Goal: Obtain resource: Download file/media

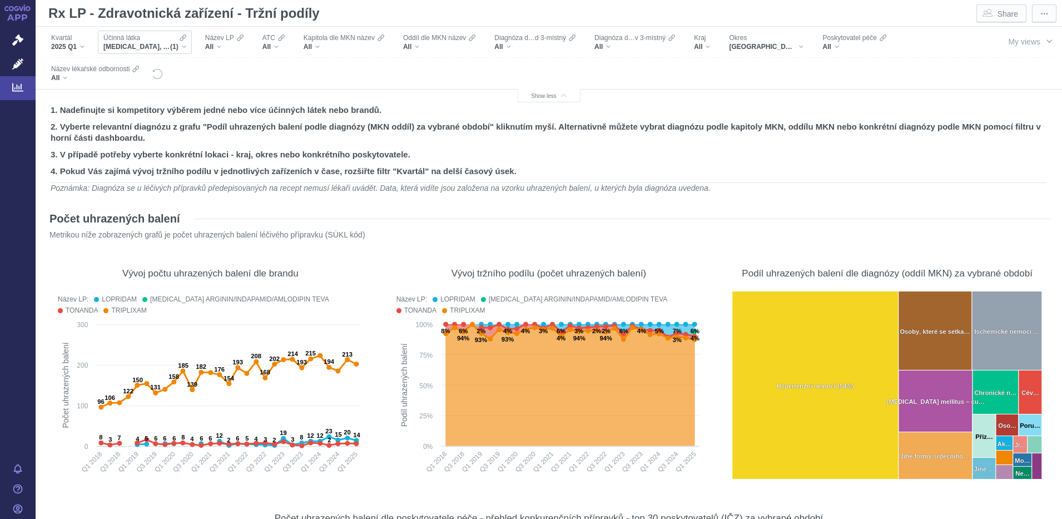
click at [182, 45] on div "PERINDOPRIL, AMLODIPIN A INDAPAMID (1)" at bounding box center [144, 46] width 83 height 9
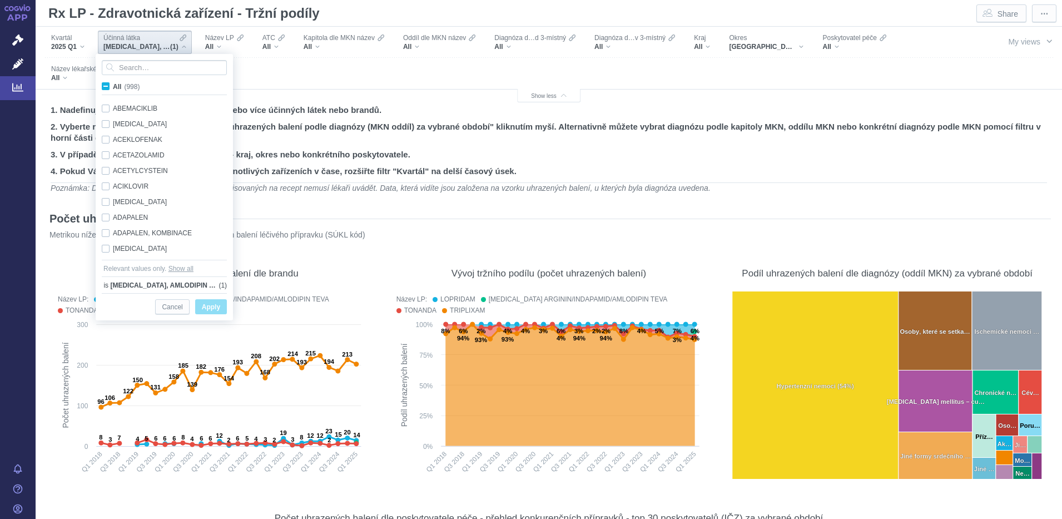
click at [113, 85] on span "All (998)" at bounding box center [126, 87] width 27 height 8
click at [113, 85] on input "All (998)" at bounding box center [116, 84] width 7 height 7
checkbox input "true"
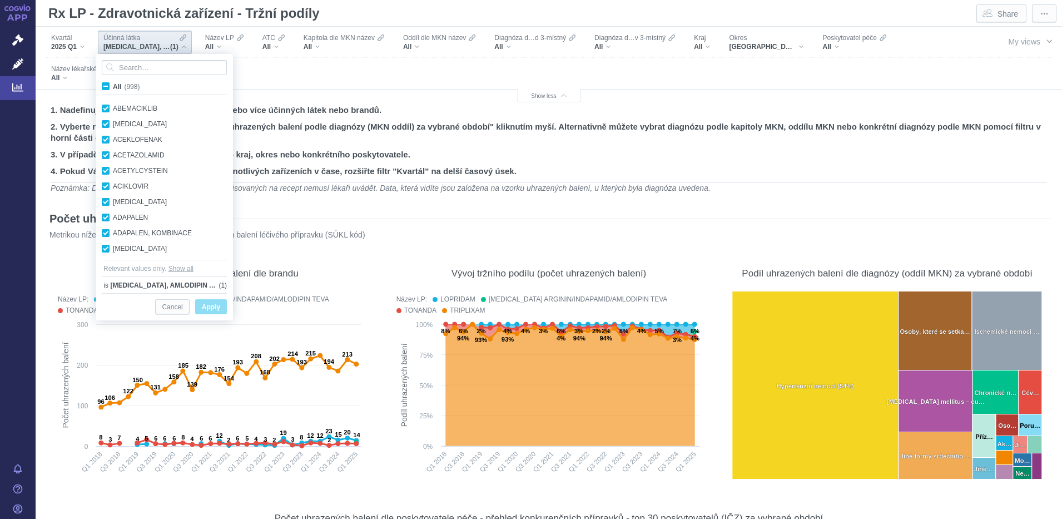
checkbox input "true"
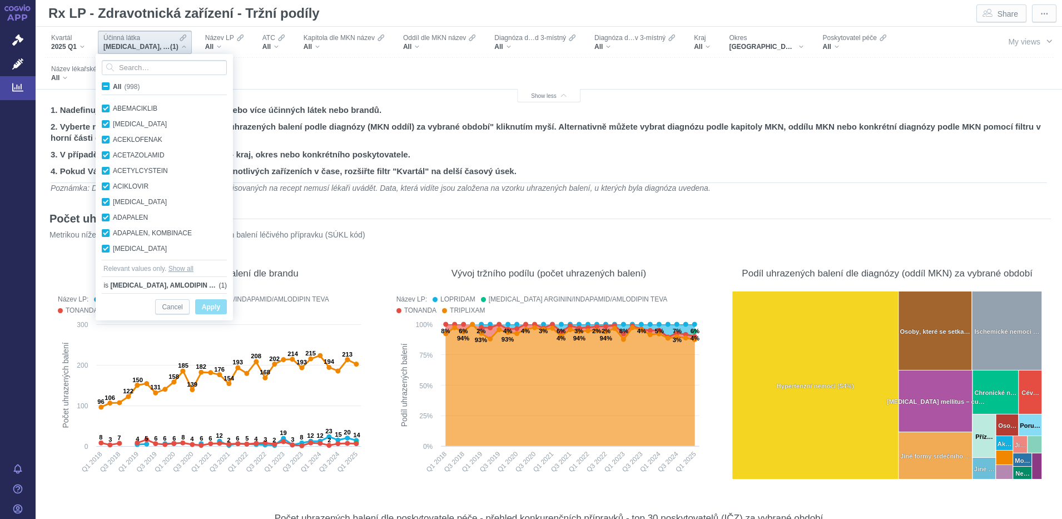
checkbox input "true"
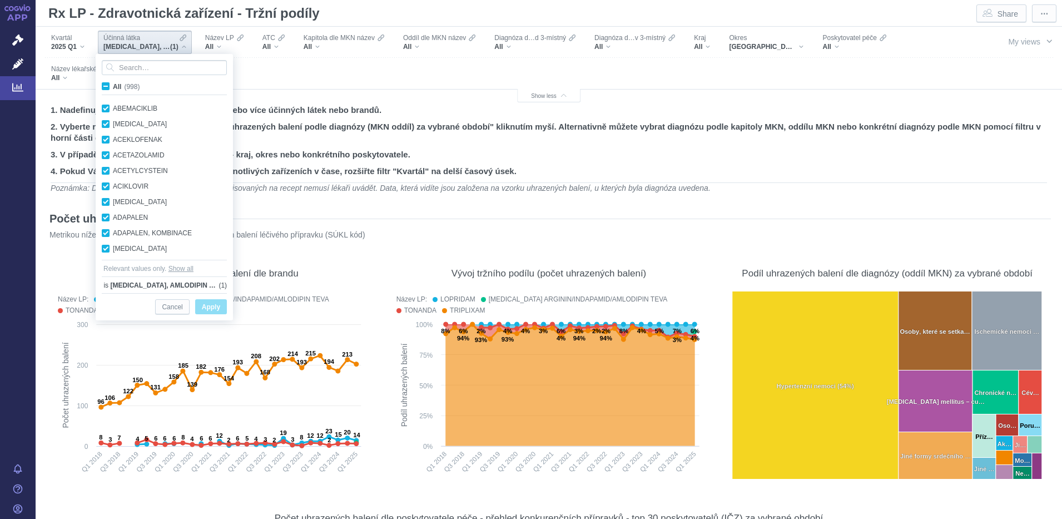
checkbox input "true"
click at [206, 306] on span "Apply" at bounding box center [211, 307] width 18 height 14
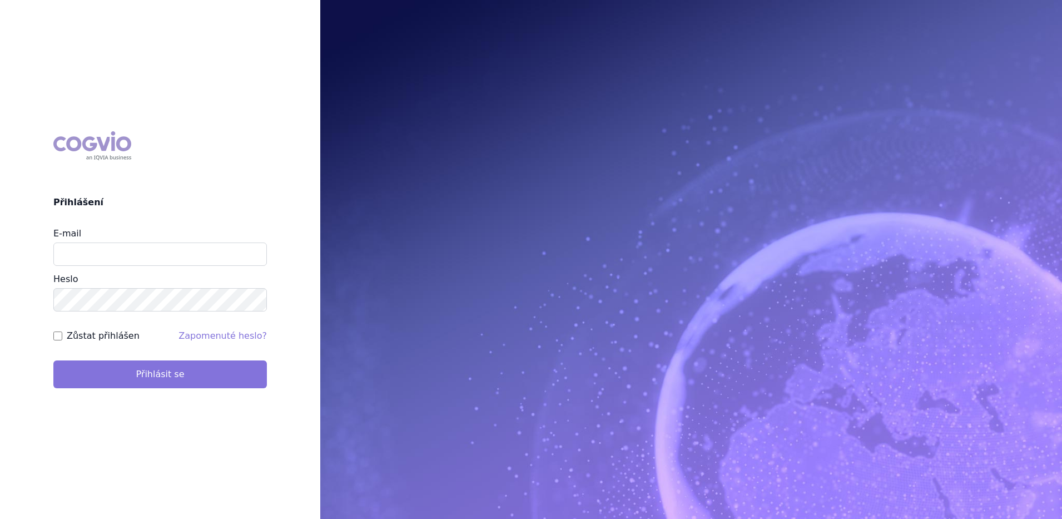
type input "[EMAIL_ADDRESS][PERSON_NAME][DOMAIN_NAME]"
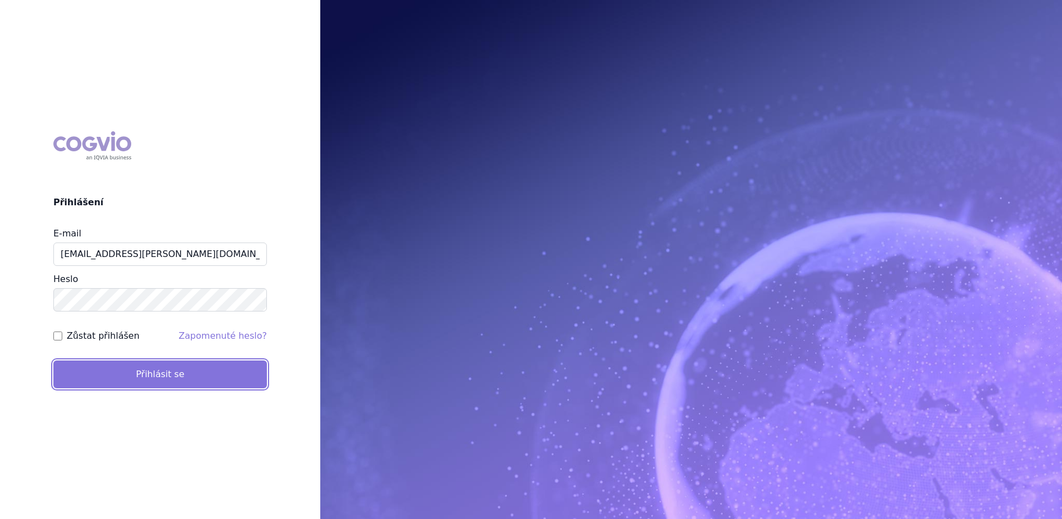
click at [158, 371] on button "Přihlásit se" at bounding box center [160, 374] width 214 height 28
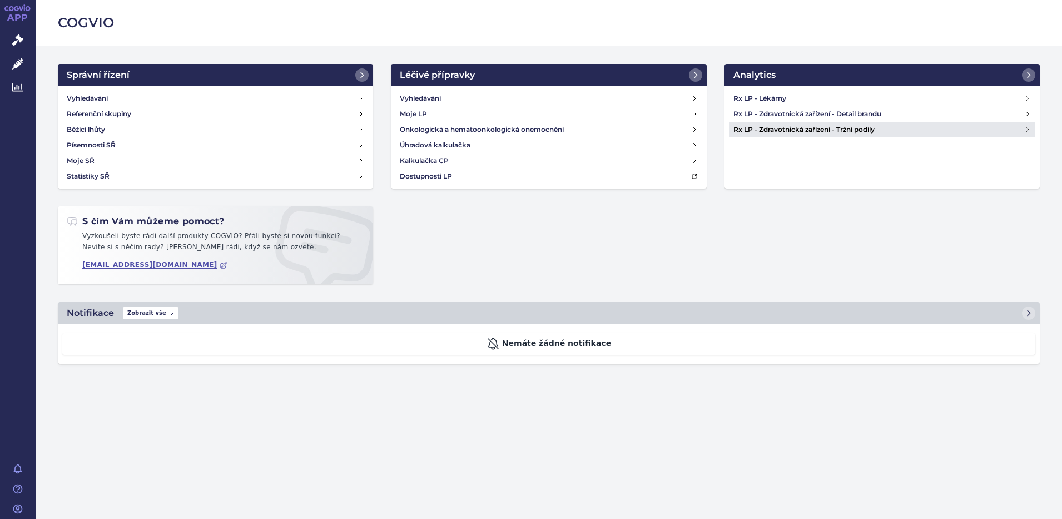
click at [810, 130] on h4 "Rx LP - Zdravotnická zařízení - Tržní podíly" at bounding box center [878, 129] width 291 height 11
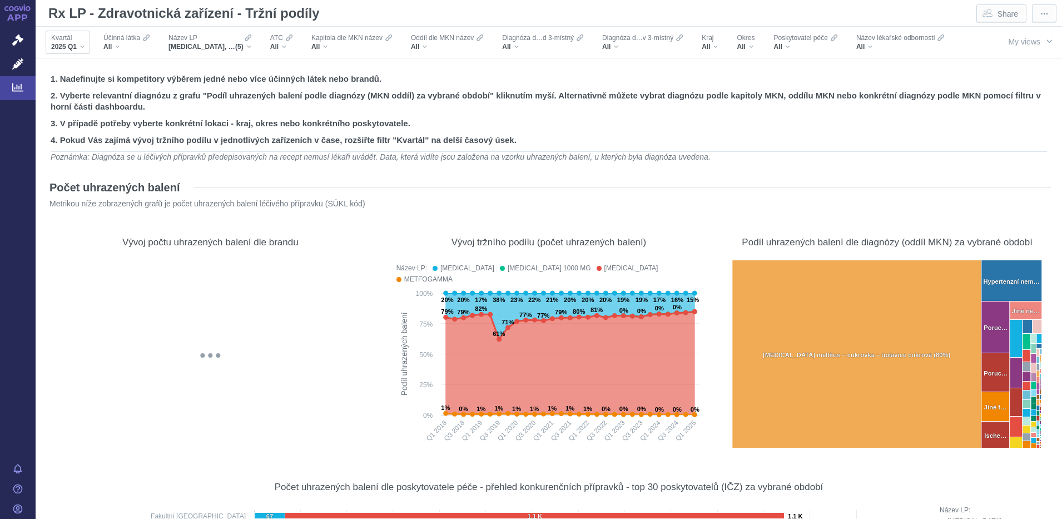
click at [82, 42] on div "2025 Q1" at bounding box center [67, 46] width 33 height 9
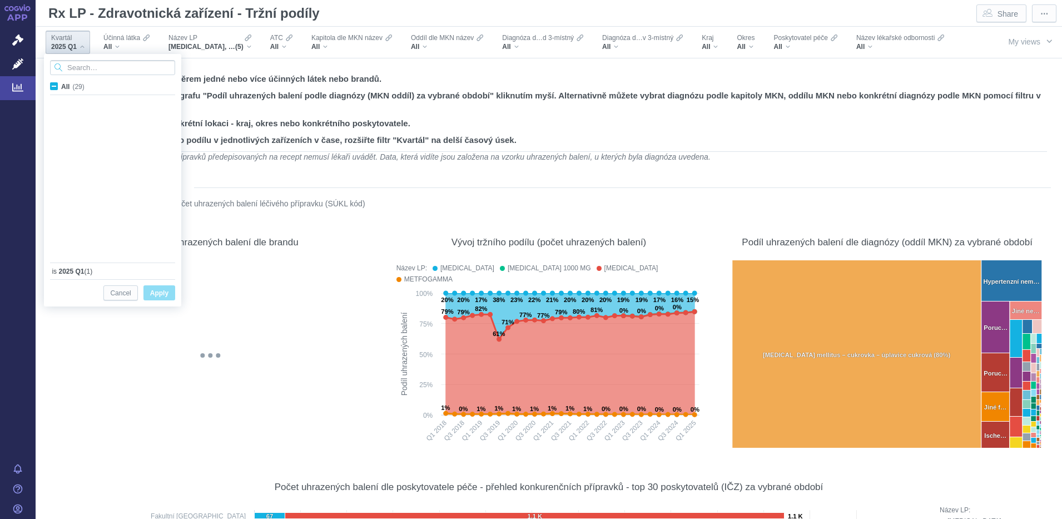
scroll to position [296, 0]
click at [53, 235] on div "2024 Q4 Only" at bounding box center [114, 233] width 140 height 16
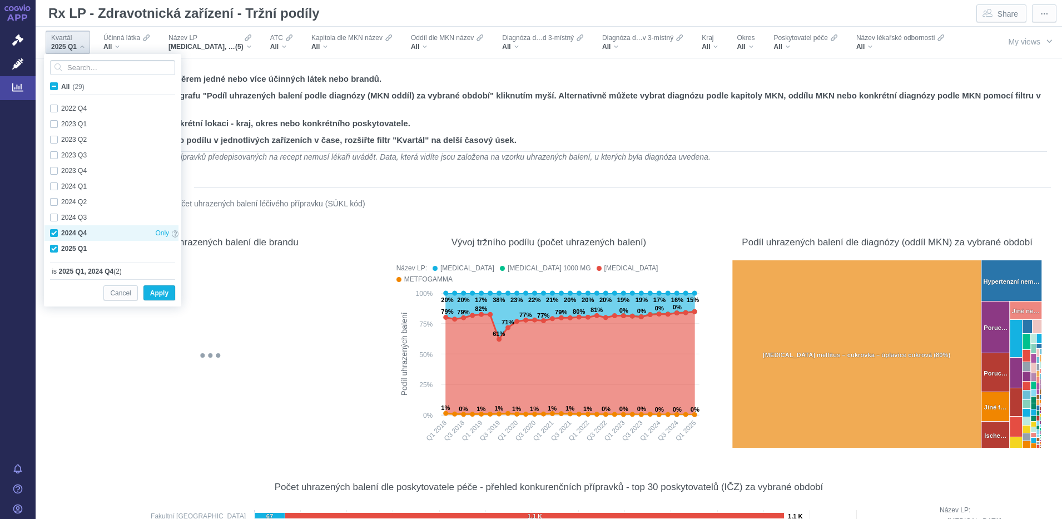
checkbox input "true"
click at [55, 215] on div "2024 Q3 Only" at bounding box center [114, 218] width 140 height 16
checkbox input "true"
click at [53, 201] on div "2024 Q2 Only" at bounding box center [114, 202] width 140 height 16
checkbox input "true"
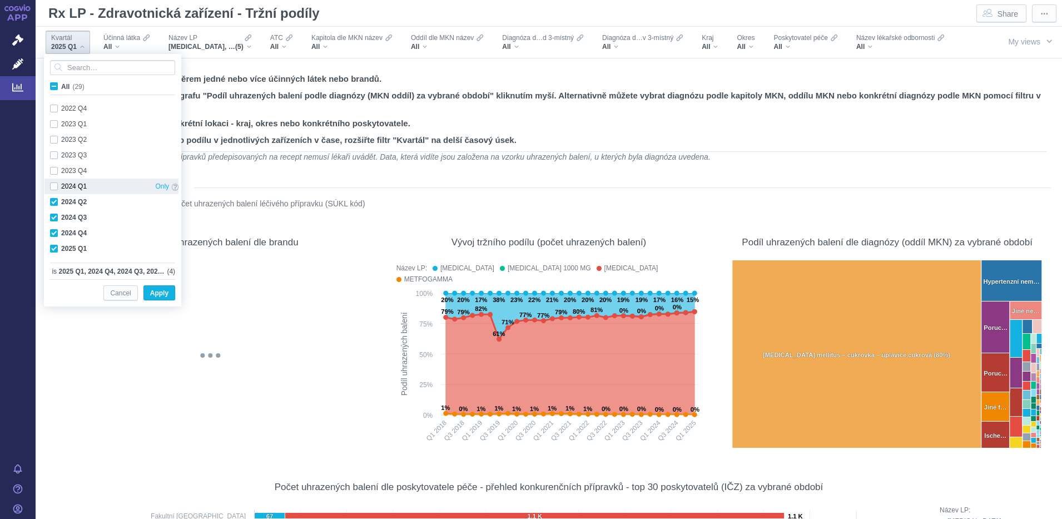
click at [53, 188] on div "2024 Q1 Only" at bounding box center [114, 186] width 140 height 16
checkbox input "true"
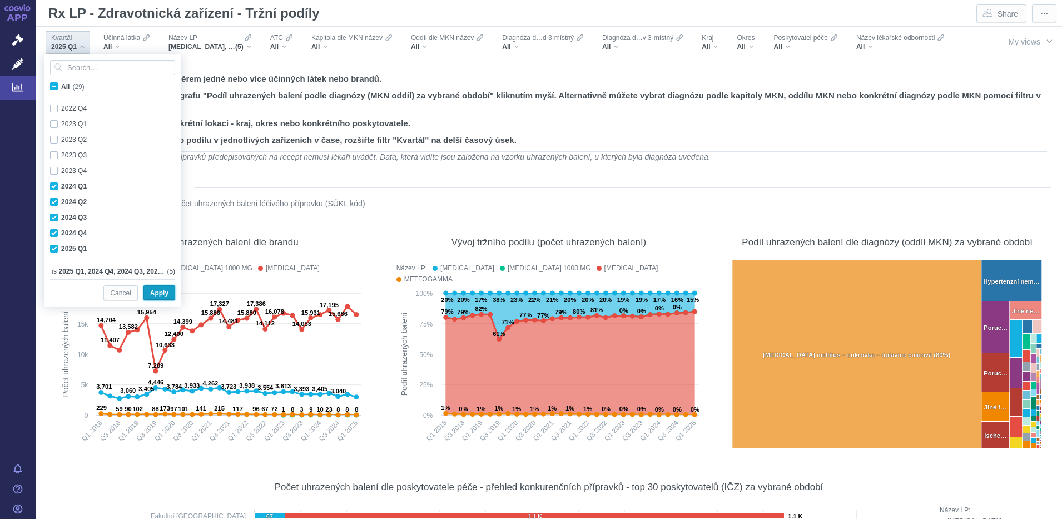
click at [156, 292] on span "Apply" at bounding box center [159, 293] width 18 height 14
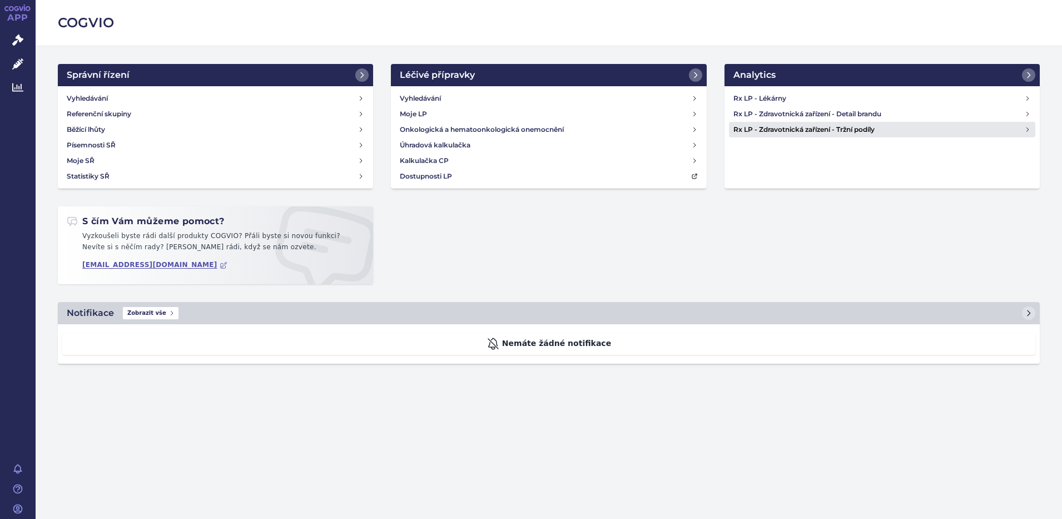
click at [792, 128] on h4 "Rx LP - Zdravotnická zařízení - Tržní podíly" at bounding box center [878, 129] width 291 height 11
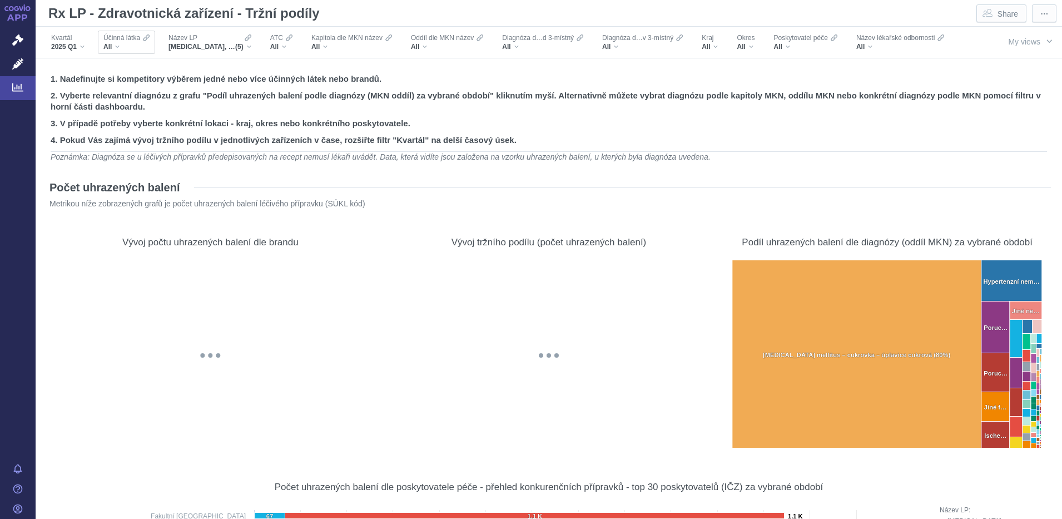
click at [118, 45] on div "All" at bounding box center [126, 46] width 46 height 9
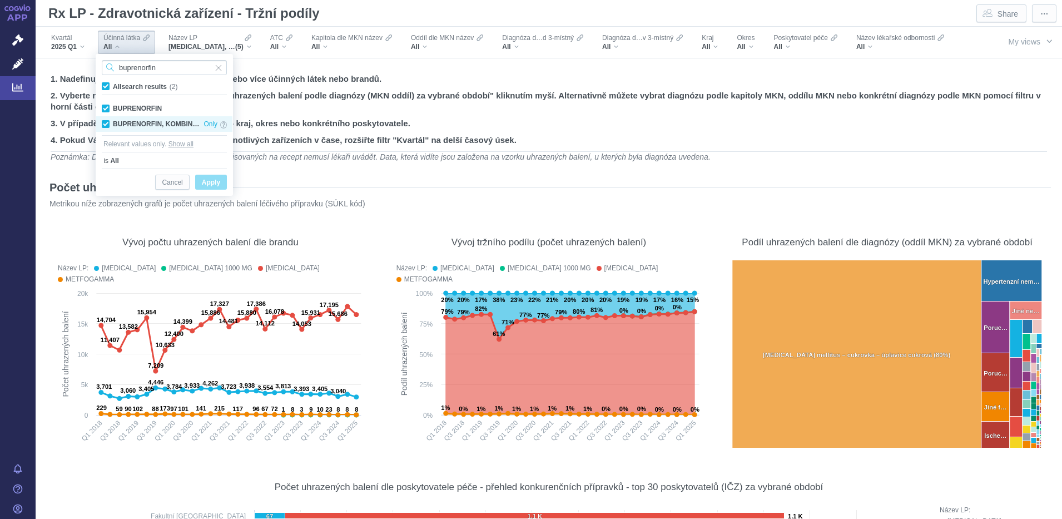
type input "buprenorfin"
click at [106, 123] on div "BUPRENORFIN, KOMBINACE Only" at bounding box center [164, 124] width 136 height 16
checkbox input "false"
click at [207, 180] on span "Apply" at bounding box center [211, 183] width 18 height 14
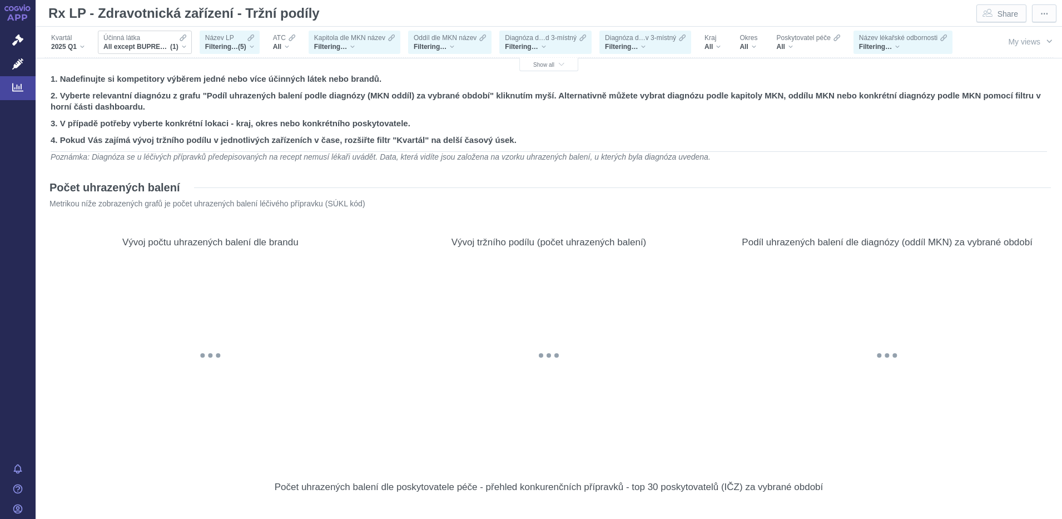
click at [186, 47] on div "Účinná látka All except BUPRENORFIN, KOMBINACE (1)" at bounding box center [145, 42] width 94 height 23
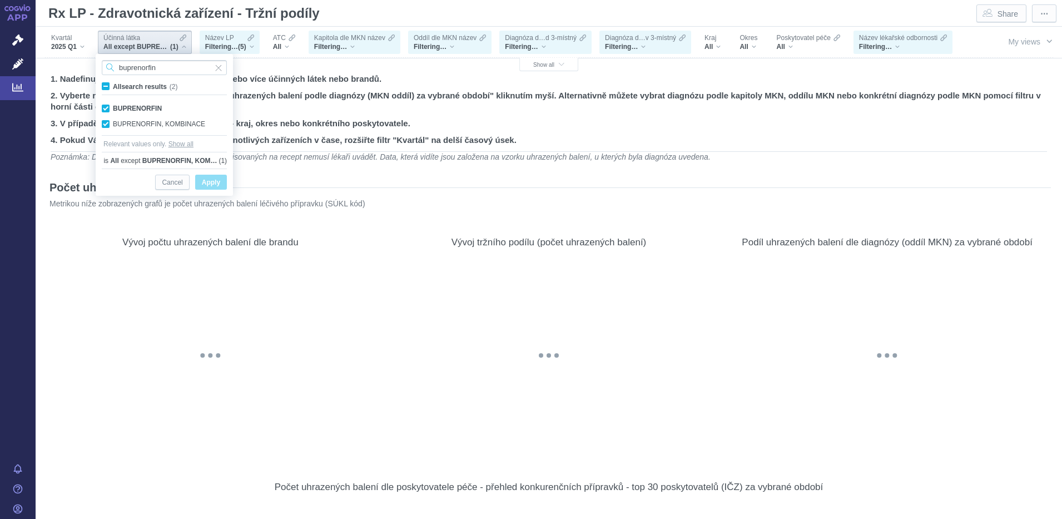
checkbox input "true"
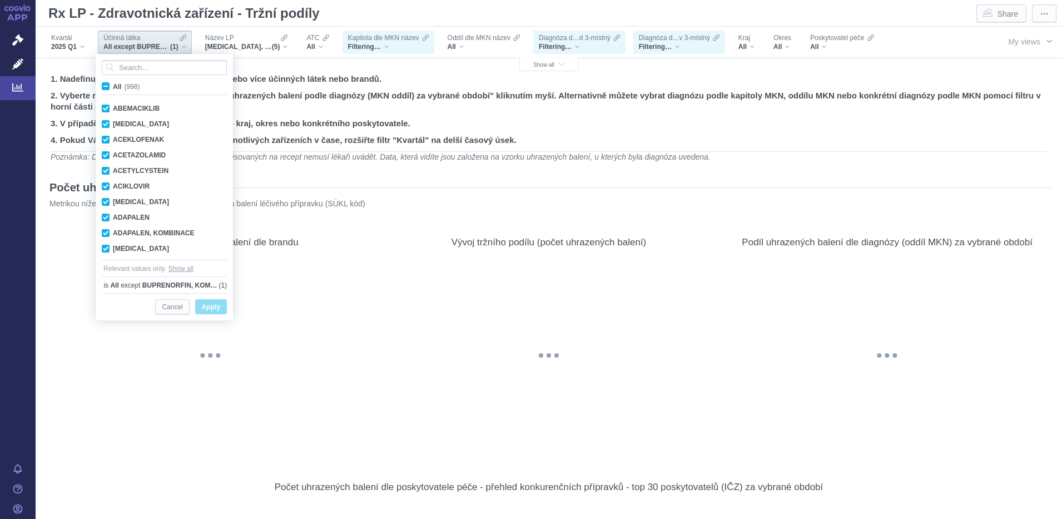
click at [113, 87] on span "All (998)" at bounding box center [126, 87] width 27 height 8
click at [113, 87] on input "All (998)" at bounding box center [116, 84] width 7 height 7
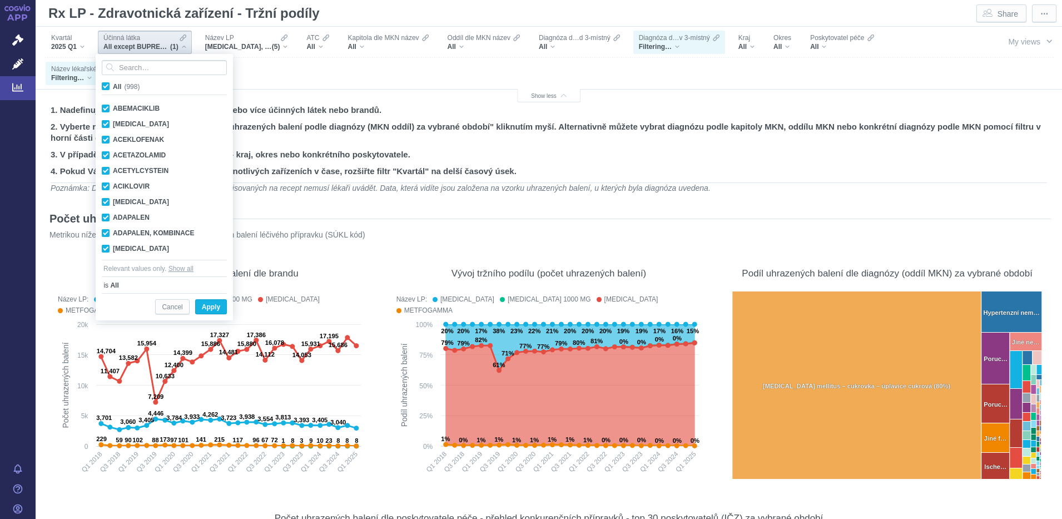
click at [113, 86] on span "All (998)" at bounding box center [126, 87] width 27 height 8
click at [113, 86] on input "All (998)" at bounding box center [116, 84] width 7 height 7
checkbox input "false"
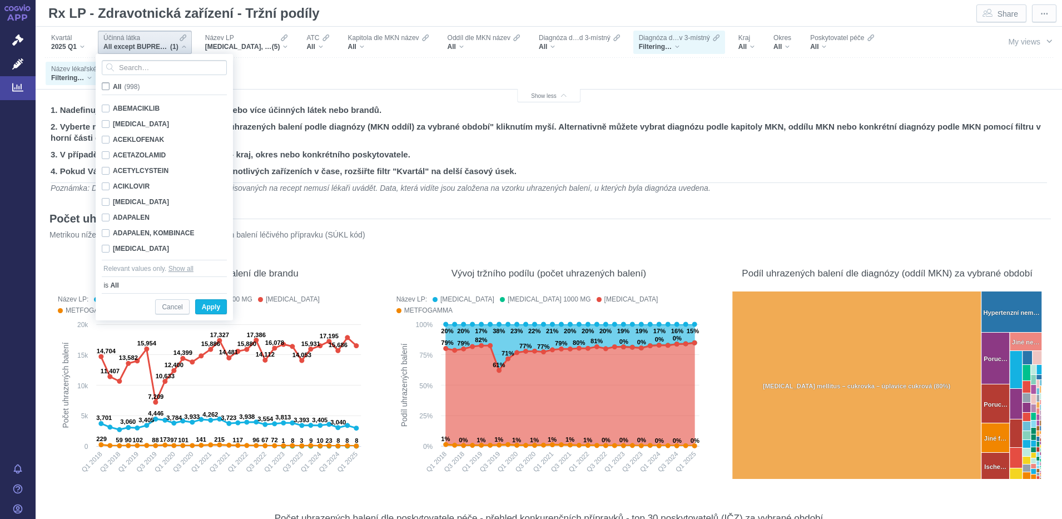
checkbox input "false"
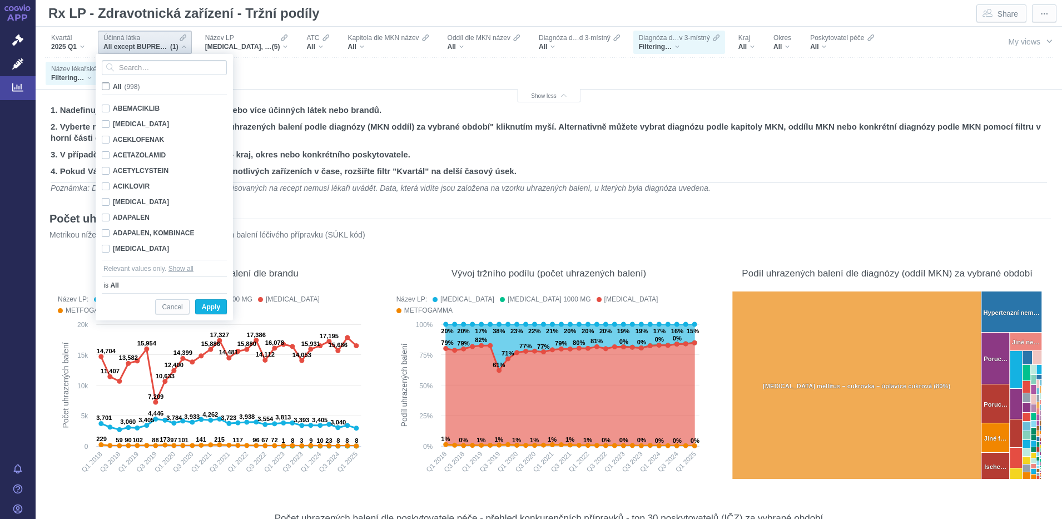
checkbox input "false"
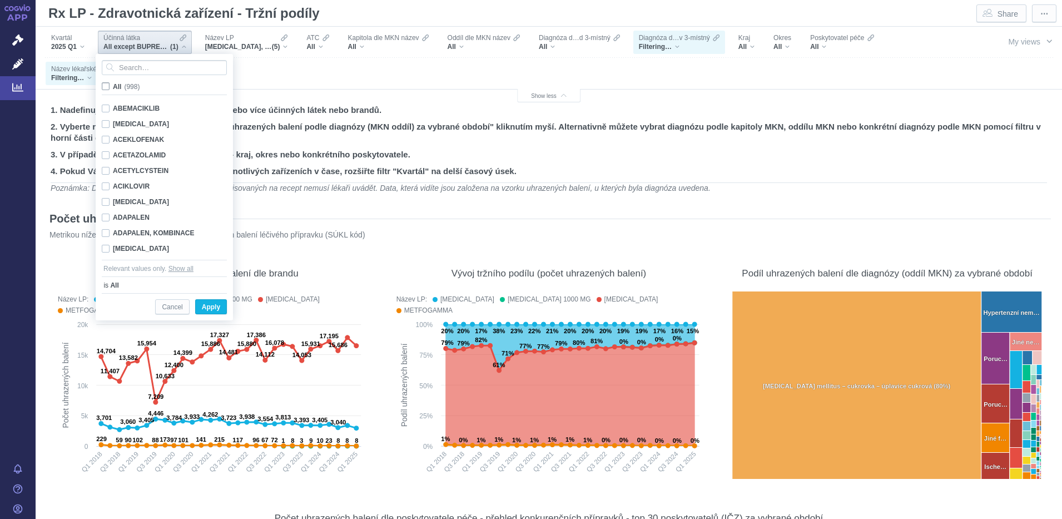
checkbox input "false"
click at [138, 65] on input "Search attribute values" at bounding box center [164, 67] width 125 height 15
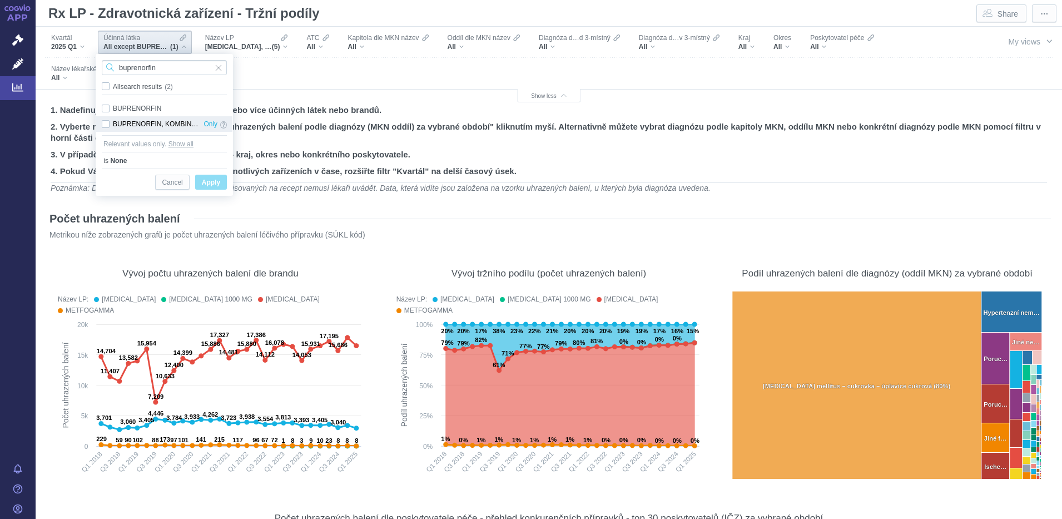
type input "buprenorfin"
click at [105, 126] on div "BUPRENORFIN, KOMBINACE Only" at bounding box center [164, 124] width 136 height 16
checkbox input "true"
click at [204, 182] on span "Apply" at bounding box center [211, 183] width 18 height 14
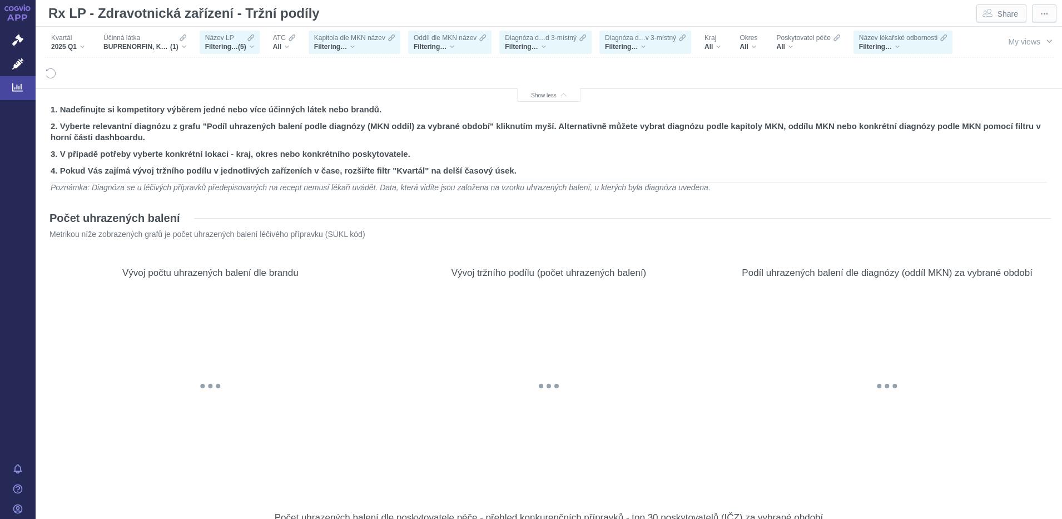
click at [251, 46] on div "Filtering… (5)" at bounding box center [229, 46] width 49 height 9
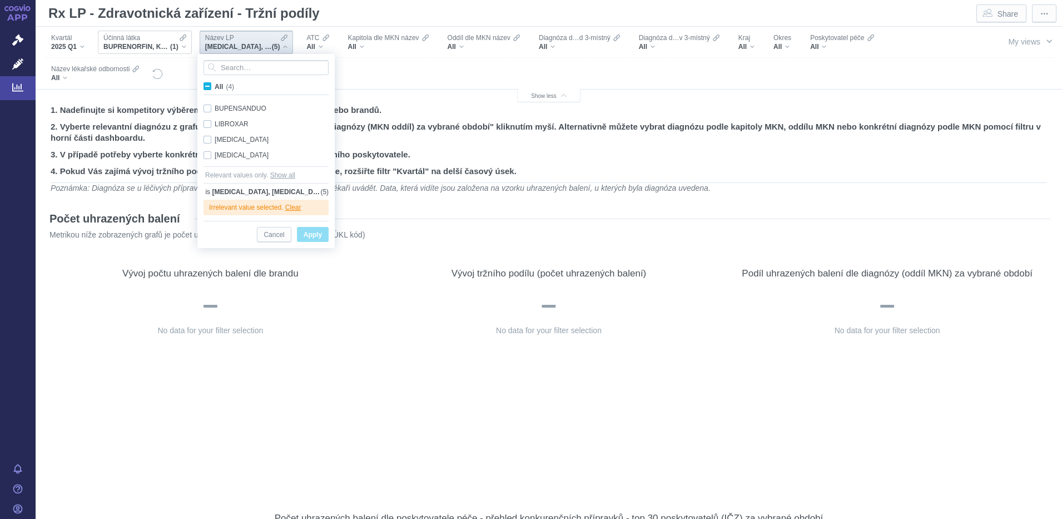
click at [183, 46] on div "BUPRENORFIN, KOMBINACE (1)" at bounding box center [144, 46] width 83 height 9
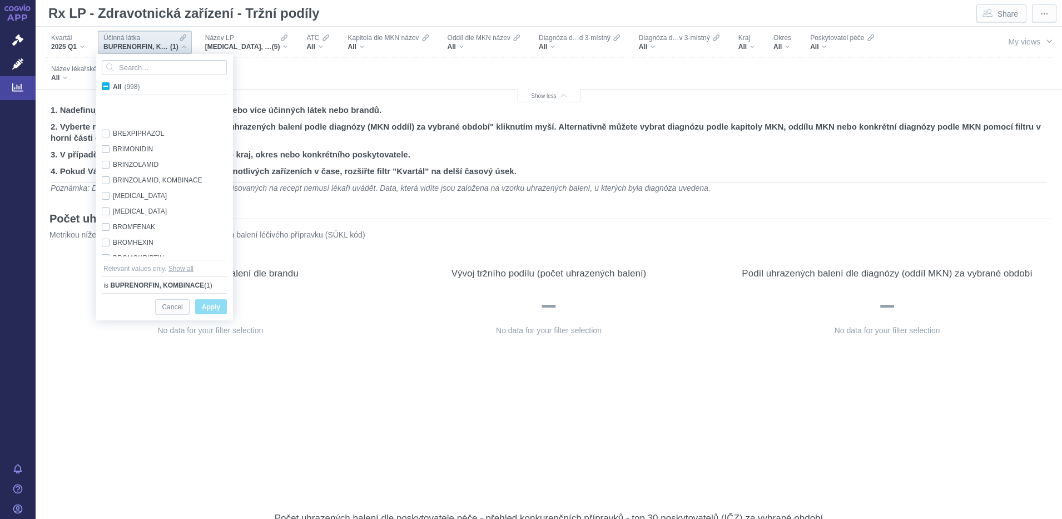
scroll to position [1705, 0]
click at [104, 164] on div "BUPRENORFIN Only" at bounding box center [166, 163] width 140 height 16
checkbox input "true"
click at [105, 177] on div "BUPRENORFIN, KOMBINACE Only" at bounding box center [166, 179] width 140 height 16
checkbox input "false"
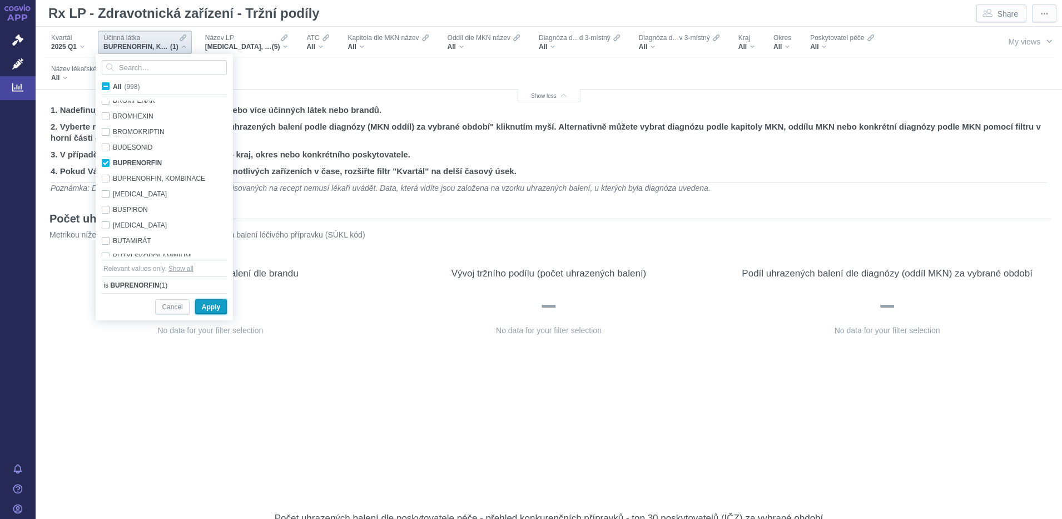
click at [206, 303] on span "Apply" at bounding box center [211, 307] width 18 height 14
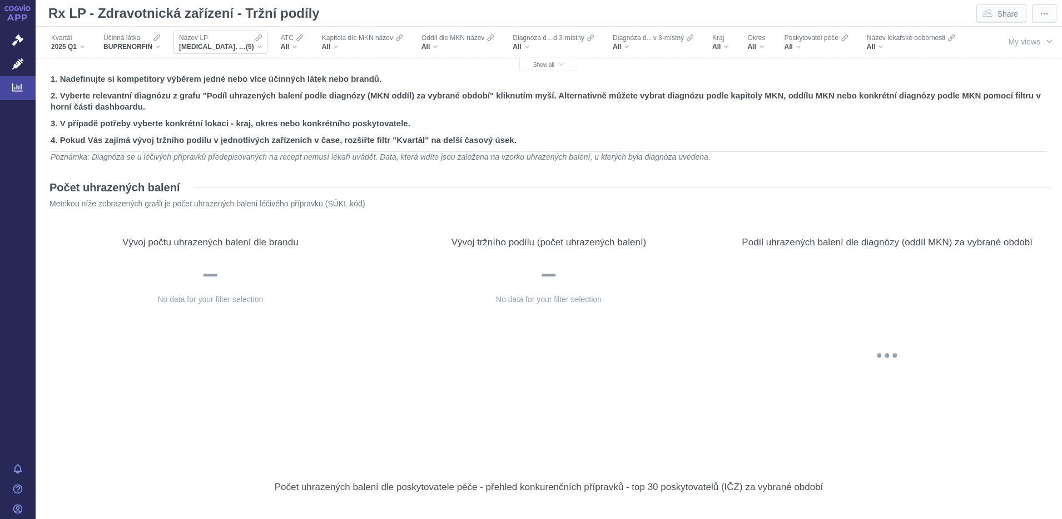
click at [260, 44] on div "GLUCOPHAGE, GLUCOPHAGE 1000 MG, GLUCOPHAGE XR, METFOGAMMA, METFOGAMMA 500 (5)" at bounding box center [220, 46] width 83 height 9
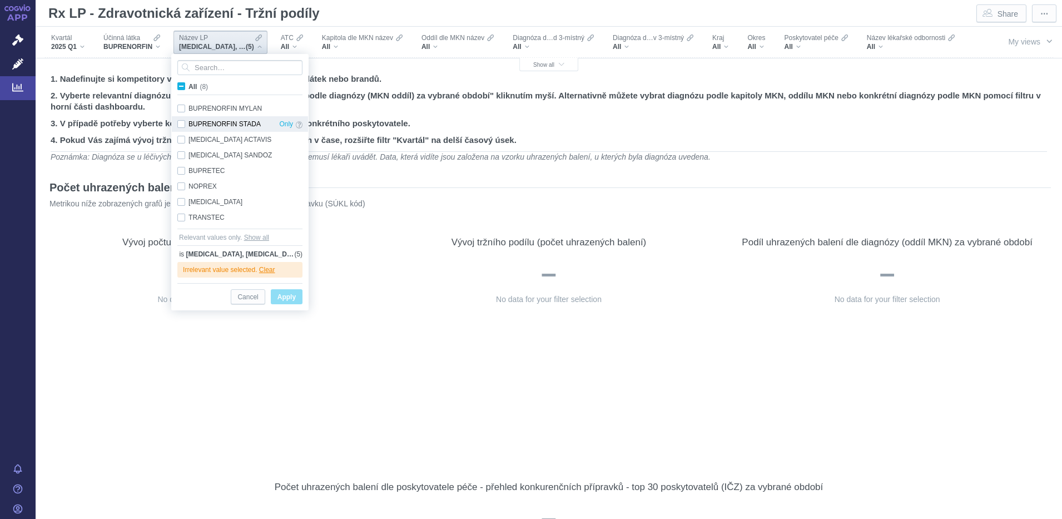
click at [181, 122] on div "BUPRENORFIN STADA Only" at bounding box center [240, 124] width 136 height 16
checkbox input "true"
click at [180, 218] on div "TRANSTEC Only" at bounding box center [240, 218] width 136 height 16
checkbox input "true"
click at [289, 299] on span "Apply" at bounding box center [286, 297] width 18 height 14
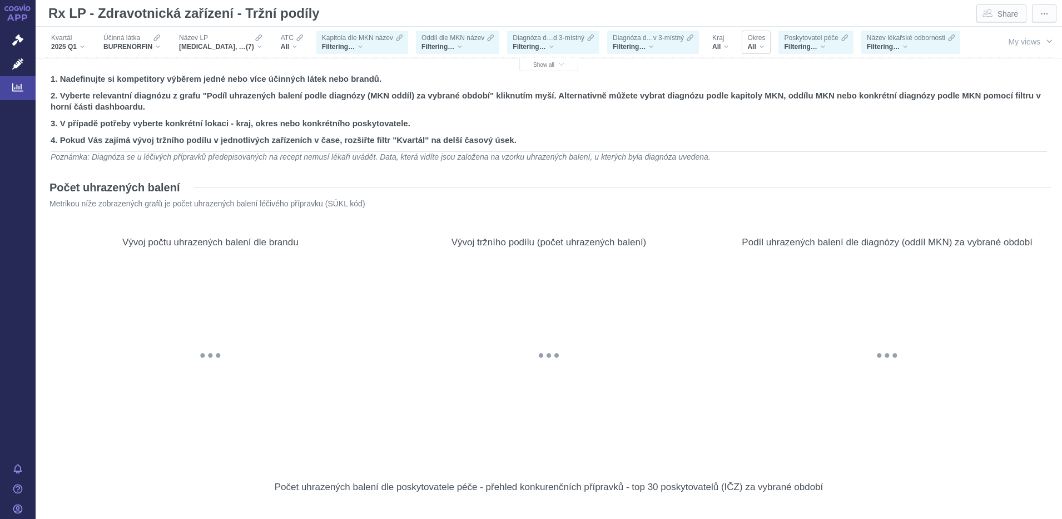
click at [762, 46] on div "All" at bounding box center [756, 46] width 18 height 9
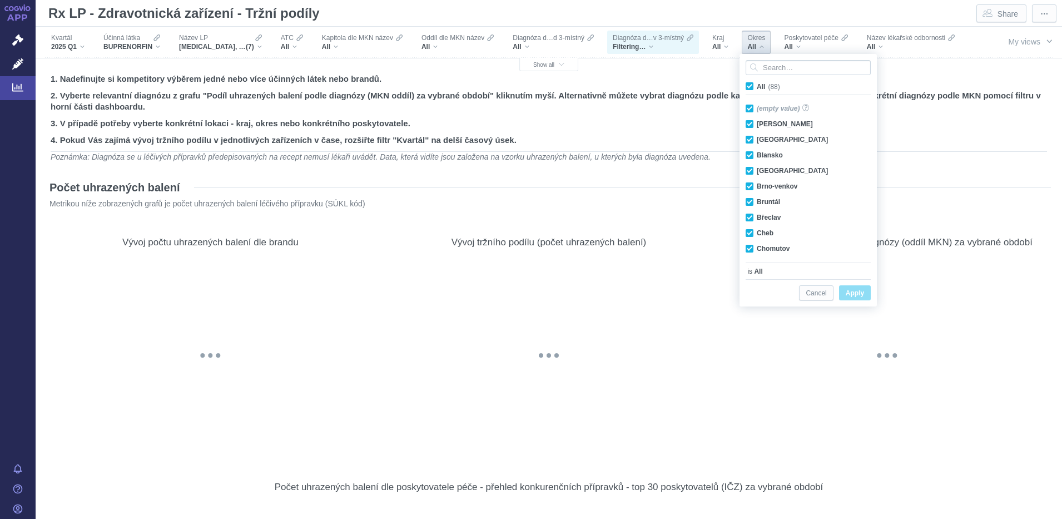
click at [757, 83] on span "All (88)" at bounding box center [768, 87] width 23 height 8
click at [757, 83] on input "All (88)" at bounding box center [760, 84] width 7 height 7
checkbox input "false"
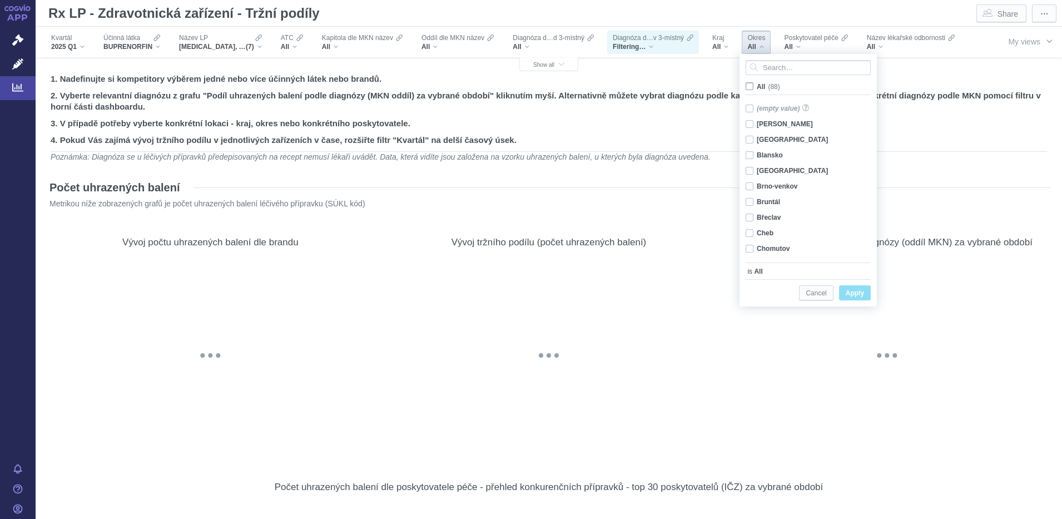
checkbox input "false"
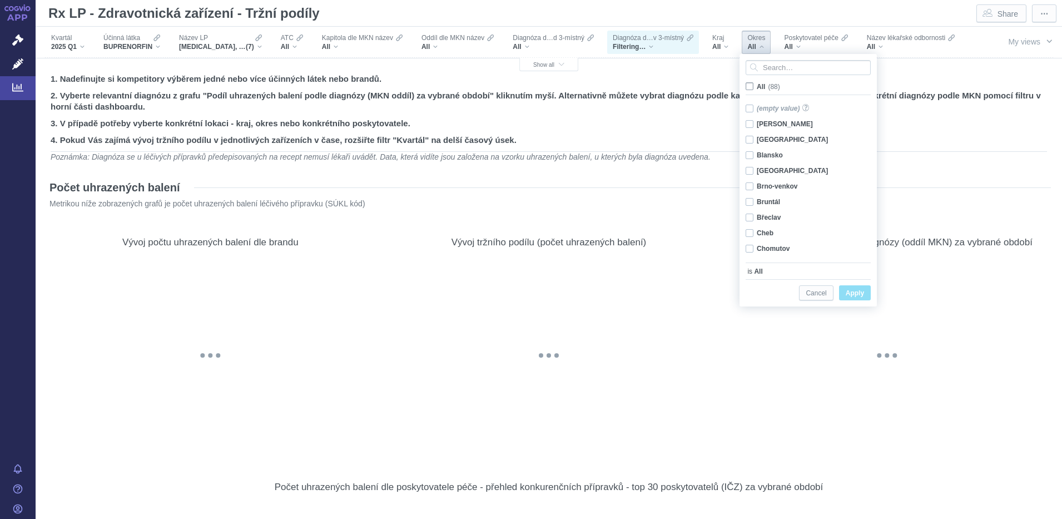
checkbox input "false"
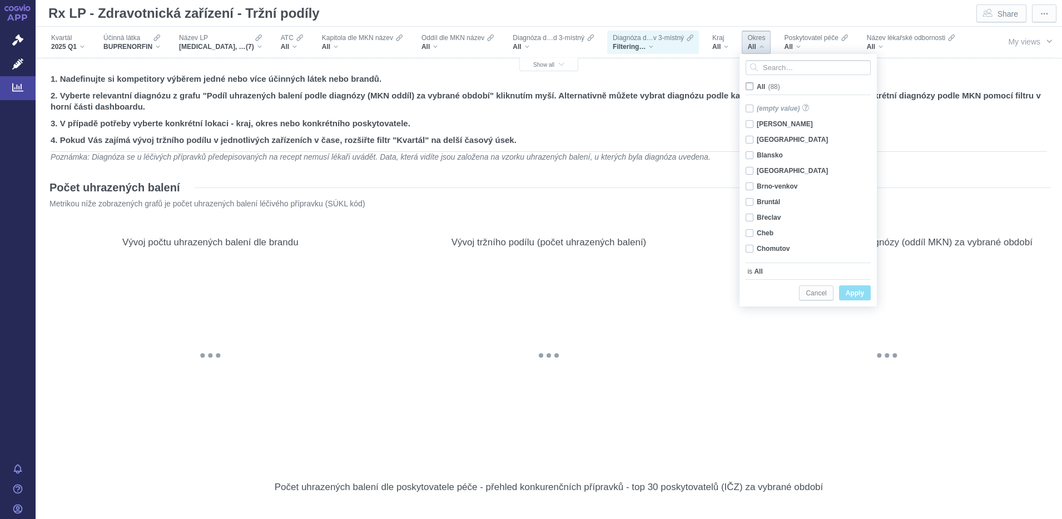
checkbox input "false"
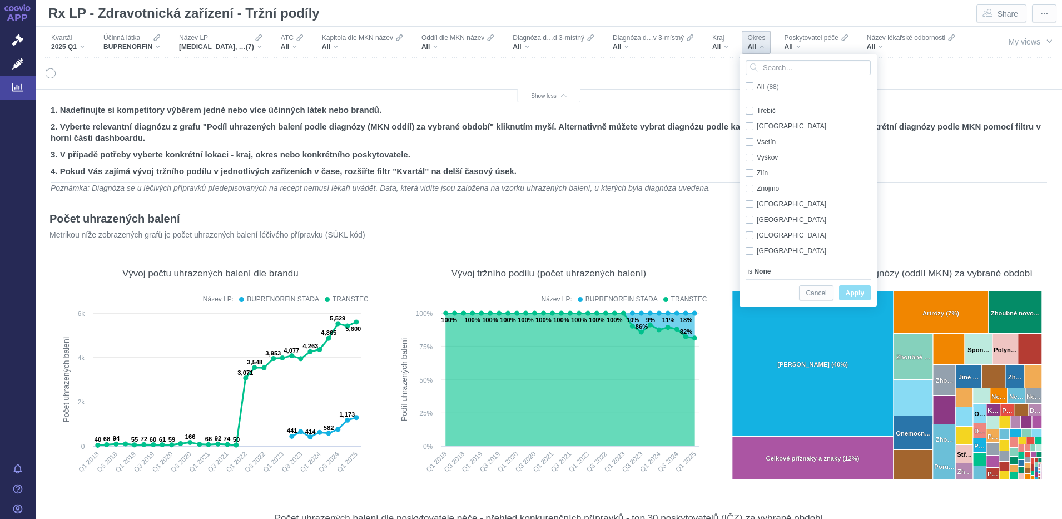
scroll to position [1170, 0]
click at [752, 199] on div "Ústí nad Labem Only" at bounding box center [810, 199] width 140 height 16
checkbox input "true"
click at [851, 294] on span "Apply" at bounding box center [855, 293] width 18 height 14
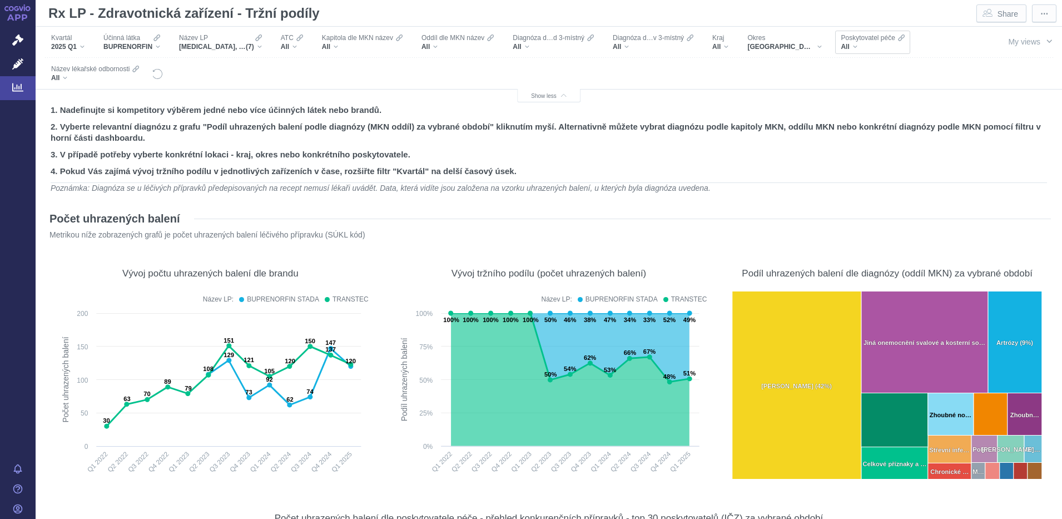
click at [845, 48] on div "All" at bounding box center [872, 46] width 63 height 9
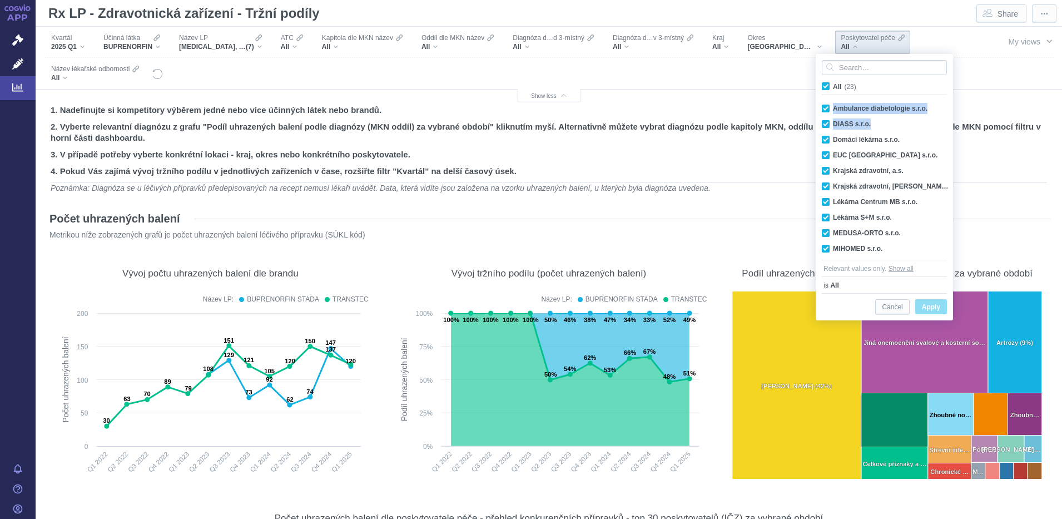
drag, startPoint x: 947, startPoint y: 120, endPoint x: 953, endPoint y: 137, distance: 17.6
click at [953, 137] on div "Ambulance diabetologie s.r.o. Only DIASS s.r.o. Only Domácí lékárna s.r.o. Only…" at bounding box center [884, 179] width 136 height 156
click at [833, 87] on span "All (23)" at bounding box center [844, 87] width 23 height 8
click at [833, 87] on input "All (23)" at bounding box center [836, 84] width 7 height 7
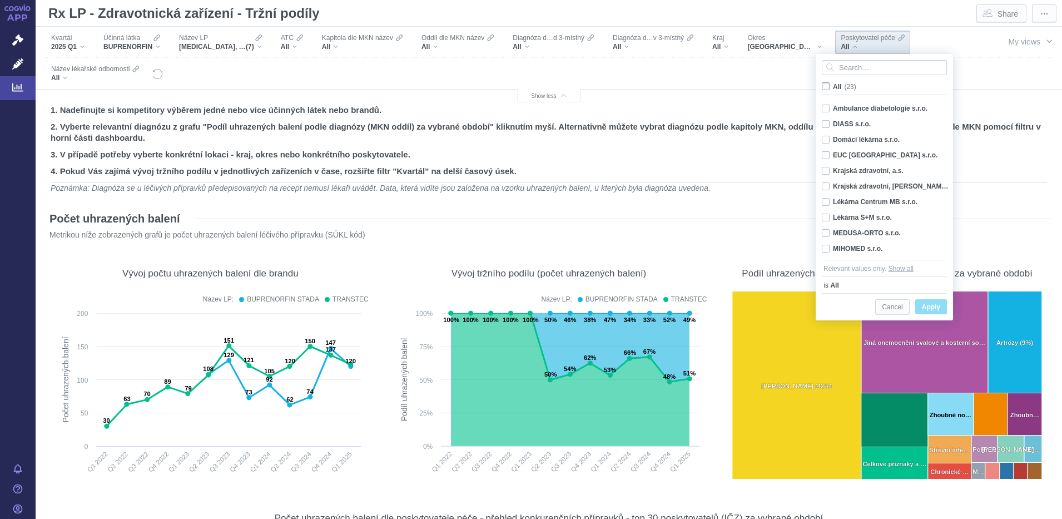
checkbox input "false"
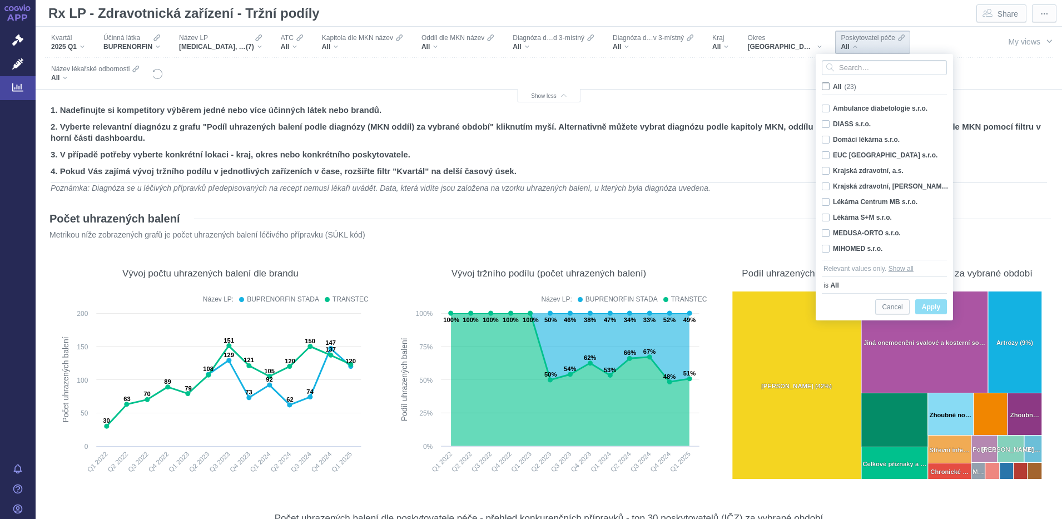
checkbox input "false"
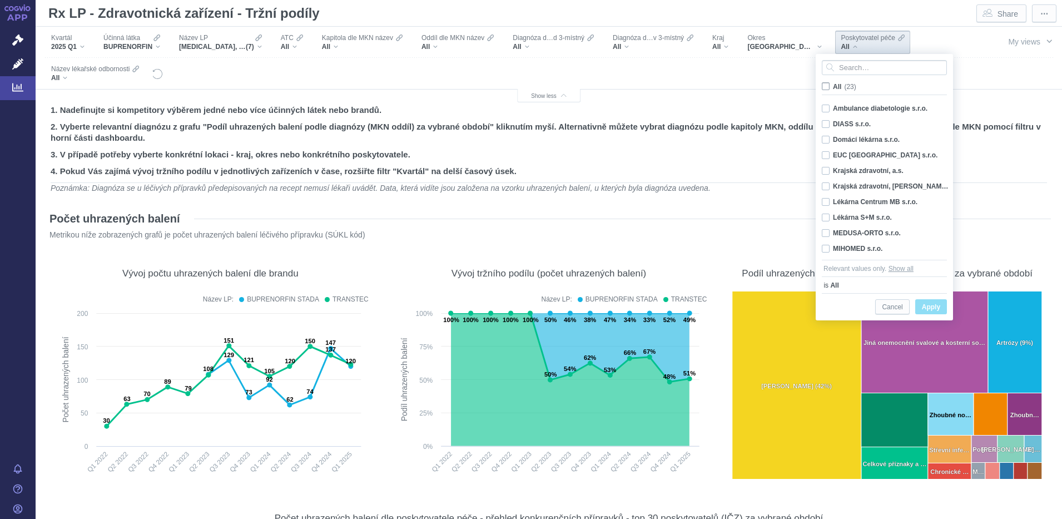
checkbox input "false"
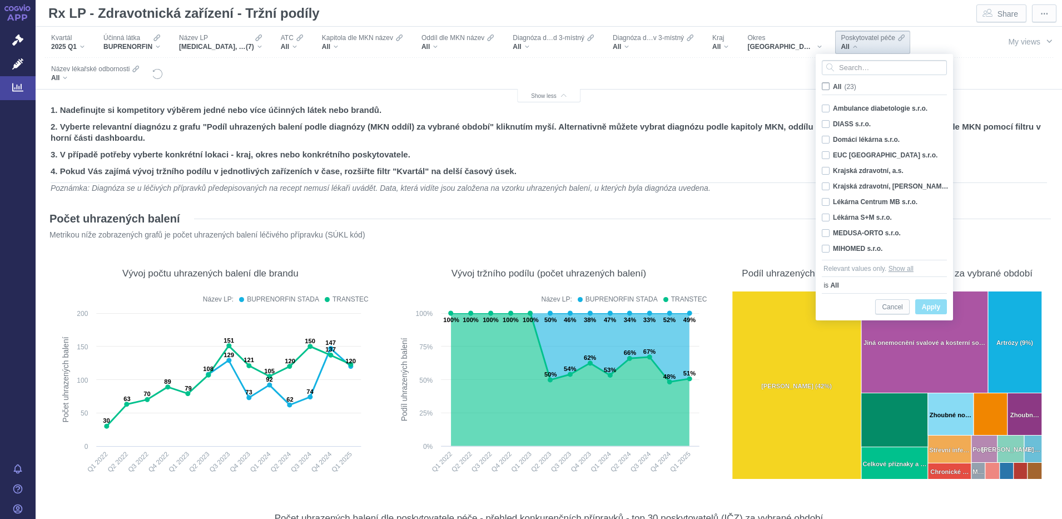
checkbox input "false"
click at [830, 167] on div "Krajská zdravotní, a.s. Only" at bounding box center [886, 171] width 140 height 16
checkbox input "true"
click at [826, 185] on div "Krajská zdravotní, a.s. Masarykova nem. Ústí n.L. o.z. Only" at bounding box center [886, 186] width 140 height 16
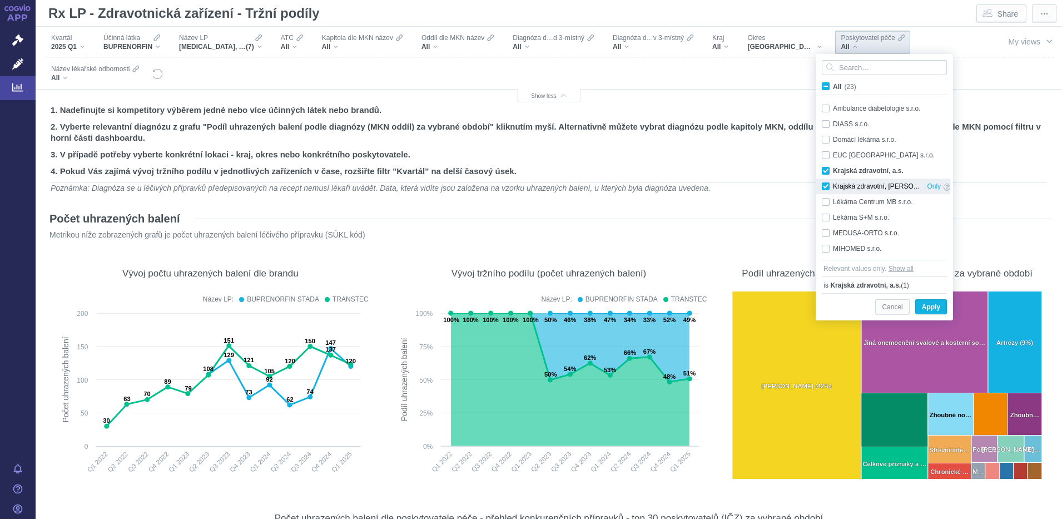
checkbox input "true"
click at [925, 307] on span "Apply" at bounding box center [931, 307] width 18 height 14
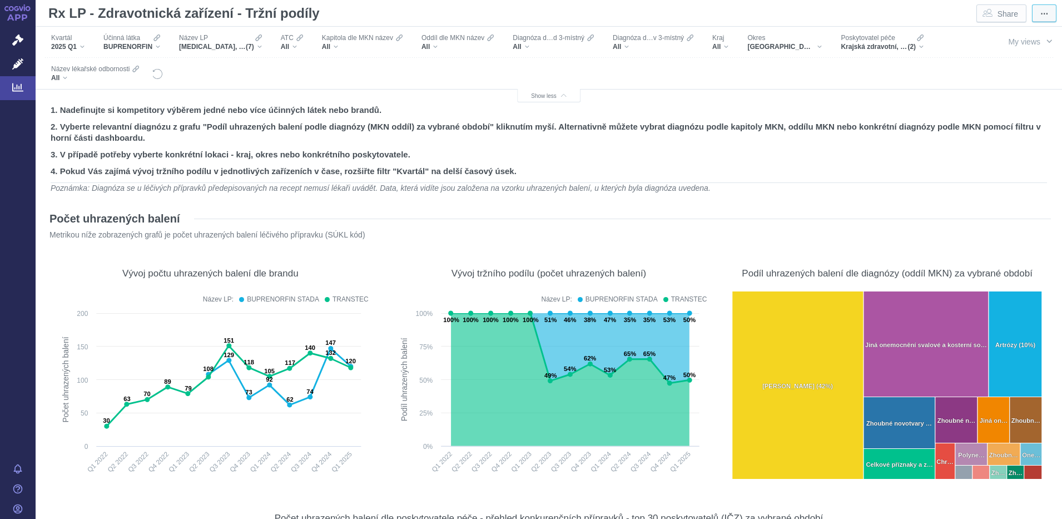
click at [1040, 13] on span "⋯" at bounding box center [1044, 13] width 8 height 11
click at [1026, 34] on span "Export" at bounding box center [1029, 34] width 19 height 10
click at [996, 97] on span "Data (.xlsx)" at bounding box center [1012, 101] width 53 height 10
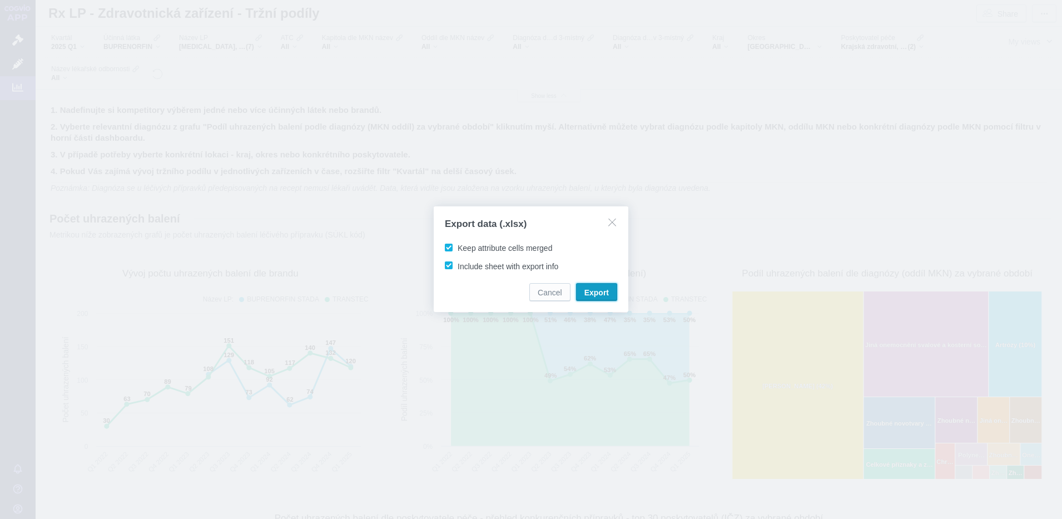
click at [601, 290] on span "Export" at bounding box center [596, 292] width 24 height 11
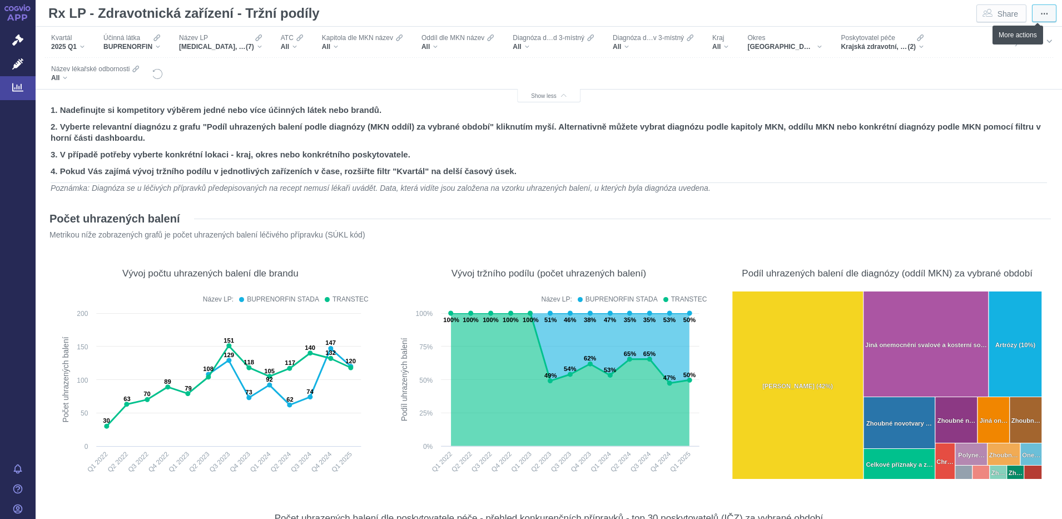
click at [1040, 10] on span "⋯" at bounding box center [1044, 13] width 8 height 11
click at [1030, 37] on button "Export" at bounding box center [1022, 35] width 45 height 16
click at [966, 194] on div "1. Nadefinujte si kompetitory výběrem jedné nebo více účinných látek nebo brand…" at bounding box center [549, 148] width 1004 height 95
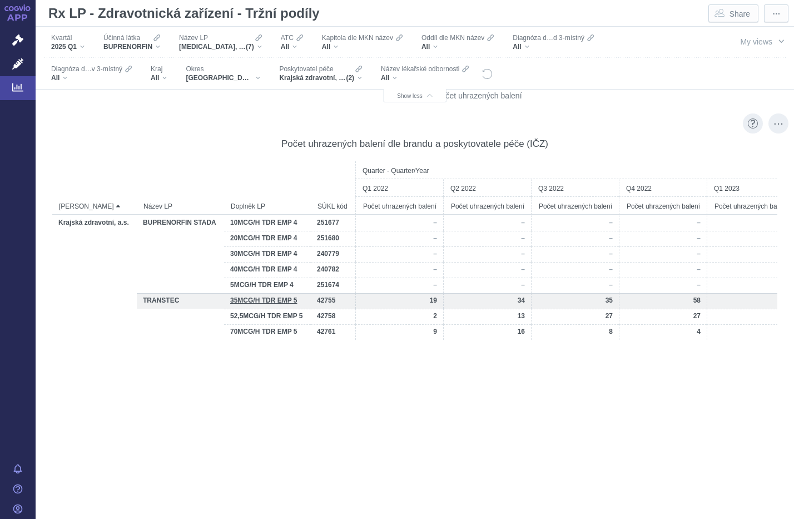
drag, startPoint x: 448, startPoint y: 343, endPoint x: 250, endPoint y: 293, distance: 204.0
click at [250, 293] on div "– – – – – – 251677 10MCG/H TDR EMP 4 BUPRENORFIN STADA Krajská zdravotní, a.s. …" at bounding box center [774, 277] width 1445 height 125
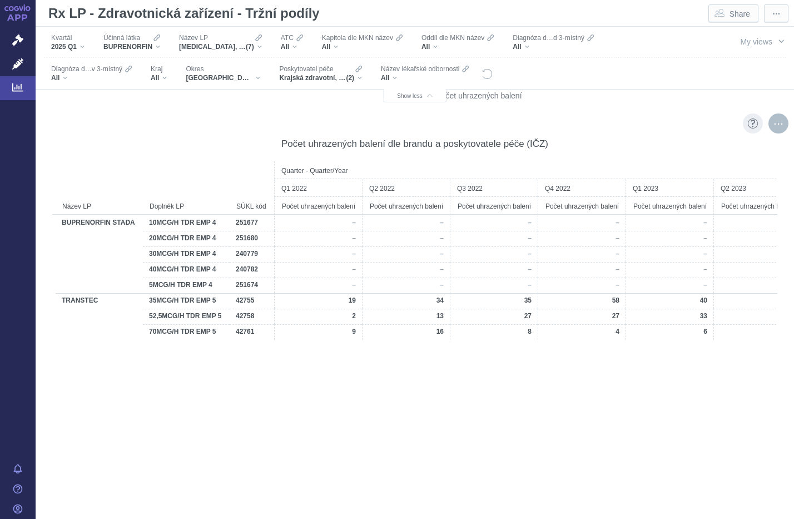
click at [768, 125] on div "More actions" at bounding box center [778, 123] width 20 height 20
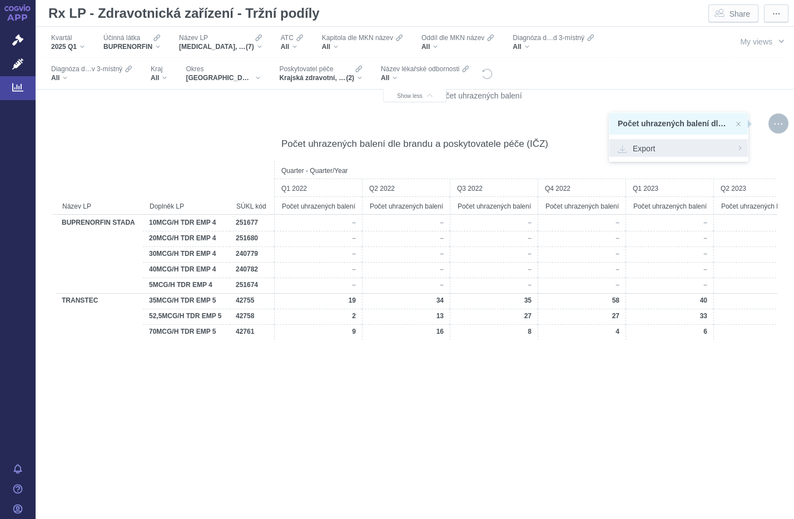
click at [637, 150] on span "Export" at bounding box center [679, 147] width 122 height 11
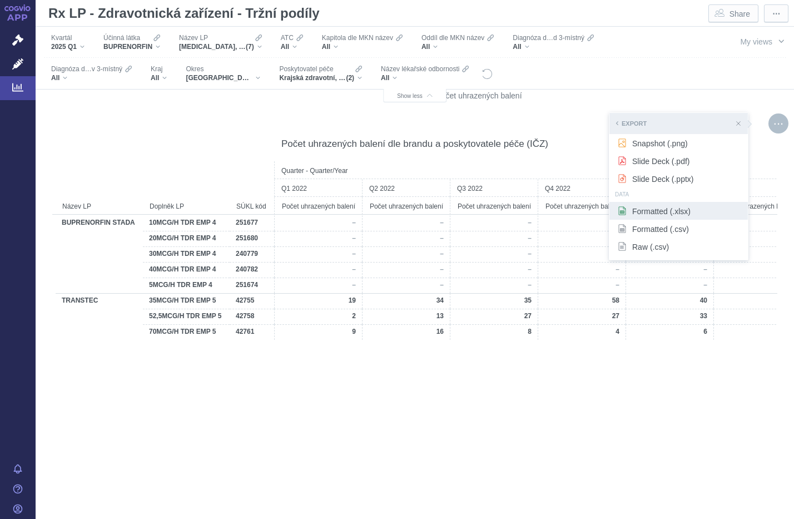
click at [649, 209] on span "Formatted (.xlsx)" at bounding box center [679, 210] width 122 height 11
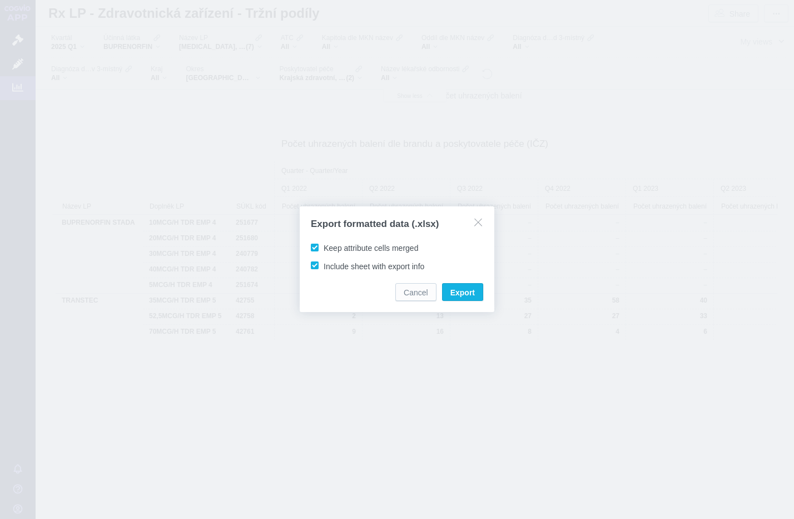
click at [324, 245] on span "Keep attribute cells merged" at bounding box center [371, 248] width 95 height 9
click at [322, 245] on input "Keep attribute cells merged" at bounding box center [325, 245] width 7 height 7
checkbox input "false"
click at [456, 287] on span "Export" at bounding box center [462, 292] width 24 height 11
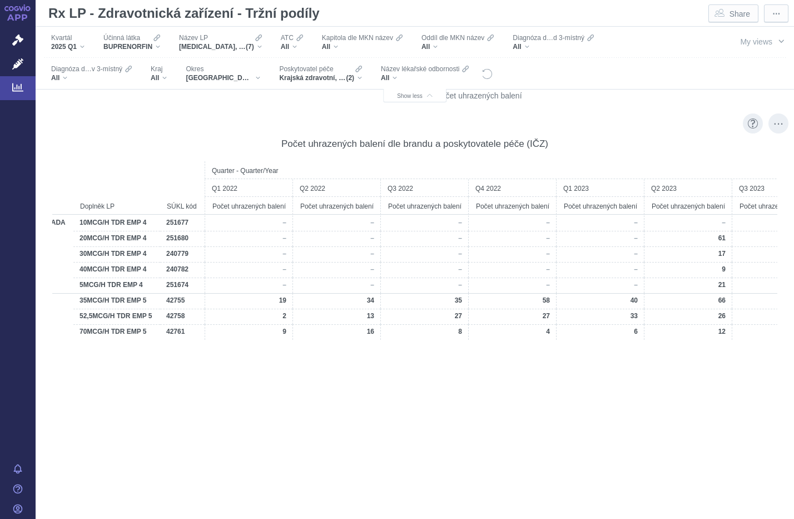
scroll to position [0, 172]
